Goal: Information Seeking & Learning: Learn about a topic

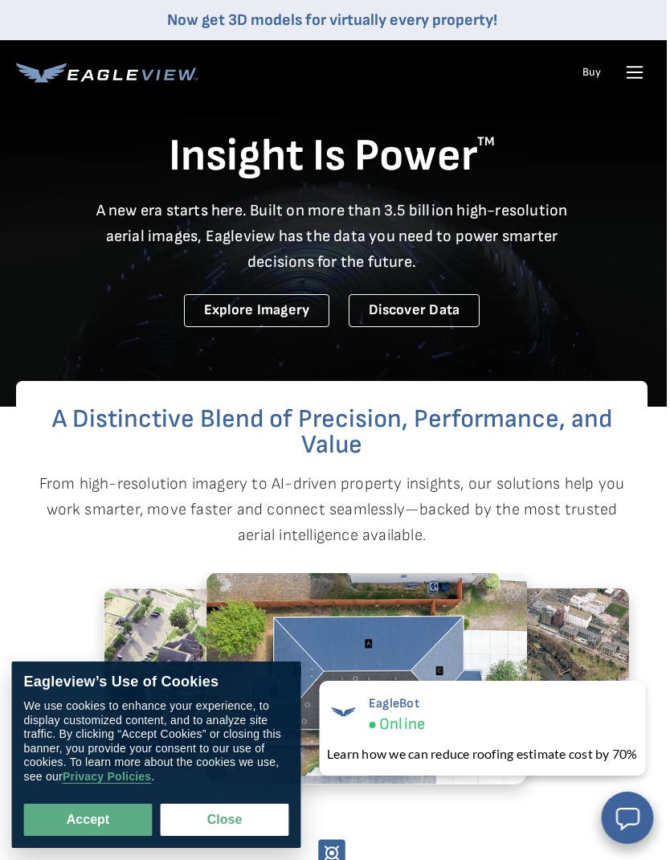
scroll to position [0, 3]
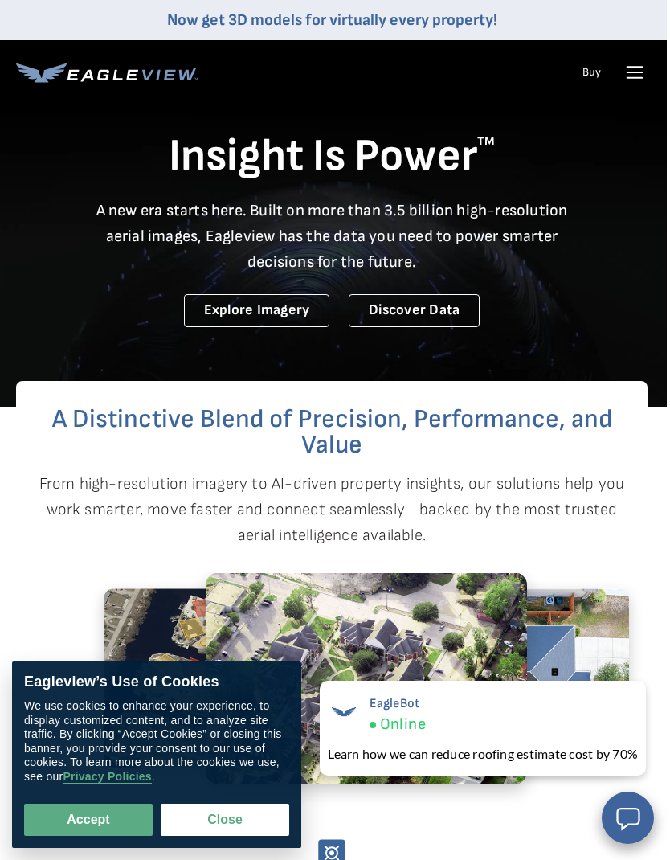
click at [638, 71] on icon at bounding box center [635, 72] width 26 height 26
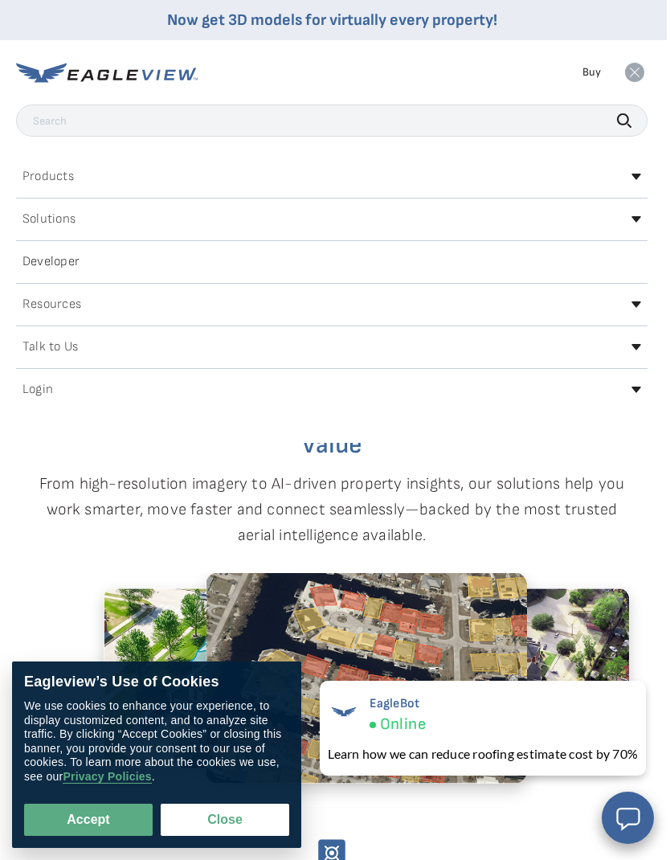
click at [646, 392] on div "Login" at bounding box center [332, 390] width 632 height 26
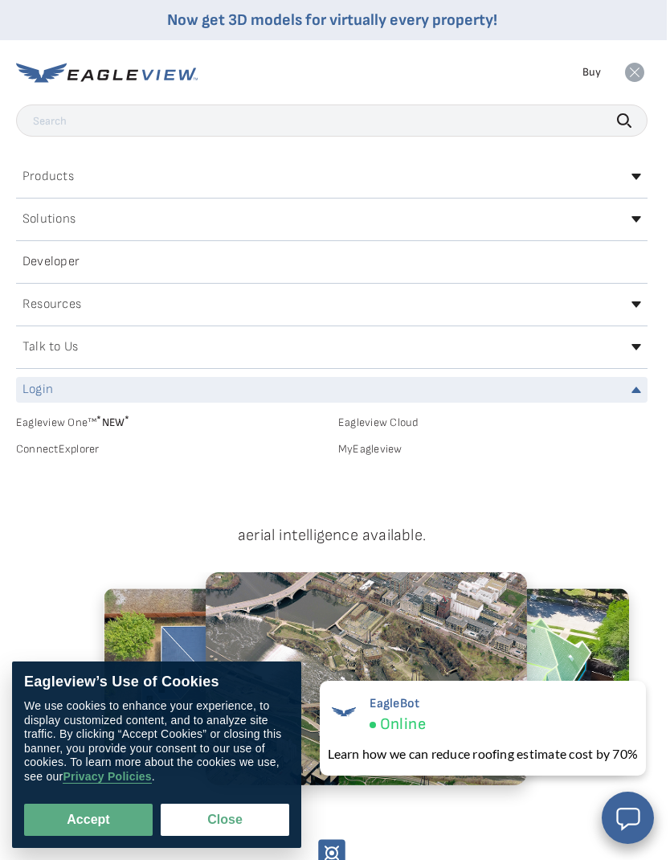
click at [381, 452] on link "MyEagleview" at bounding box center [492, 449] width 309 height 14
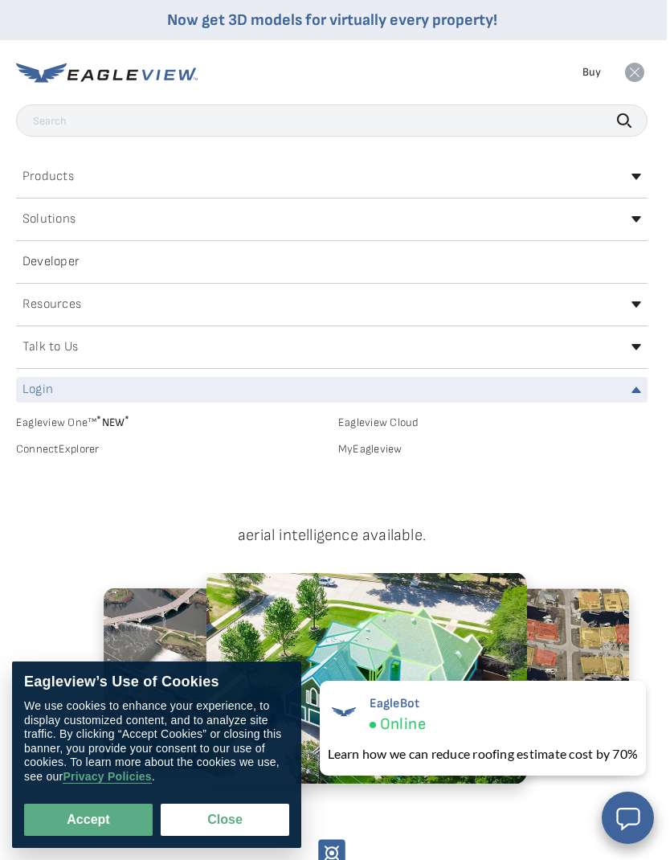
click at [637, 174] on icon at bounding box center [637, 177] width 10 height 6
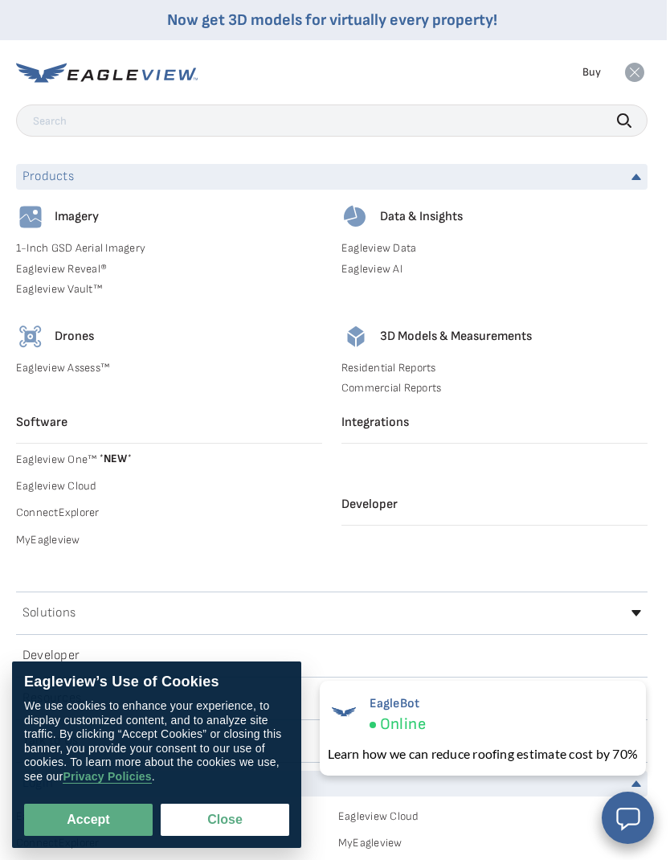
click at [78, 248] on link "1-Inch GSD Aerial Imagery" at bounding box center [169, 248] width 306 height 14
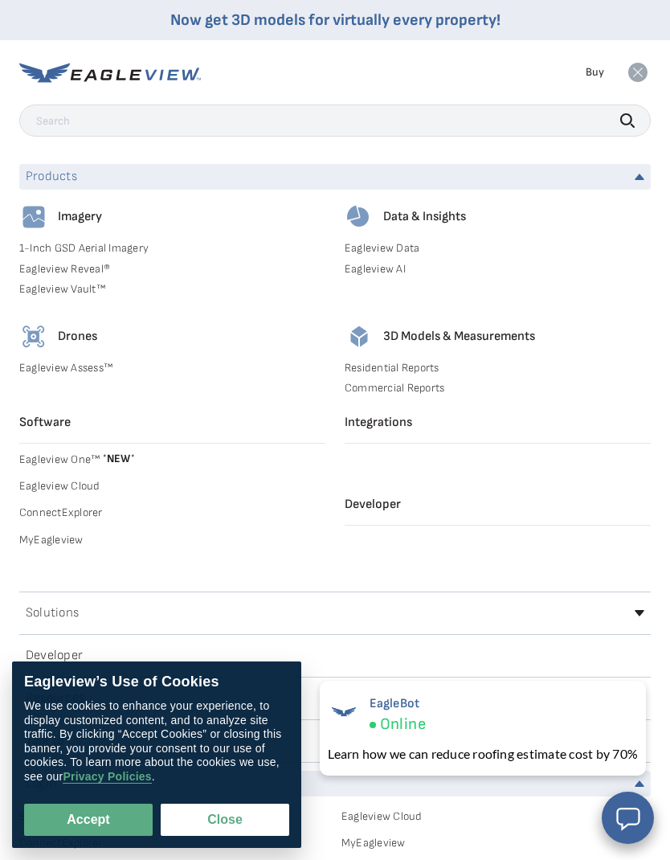
click at [419, 232] on div "Data & Insights Eagleview Data Eagleview AI" at bounding box center [498, 253] width 306 height 100
click at [415, 220] on h4 "Data & Insights" at bounding box center [424, 217] width 83 height 16
click at [369, 218] on img at bounding box center [359, 217] width 29 height 29
click at [383, 264] on link "Eagleview AI" at bounding box center [498, 269] width 306 height 14
click at [77, 361] on link "Eagleview Assess™" at bounding box center [172, 368] width 306 height 14
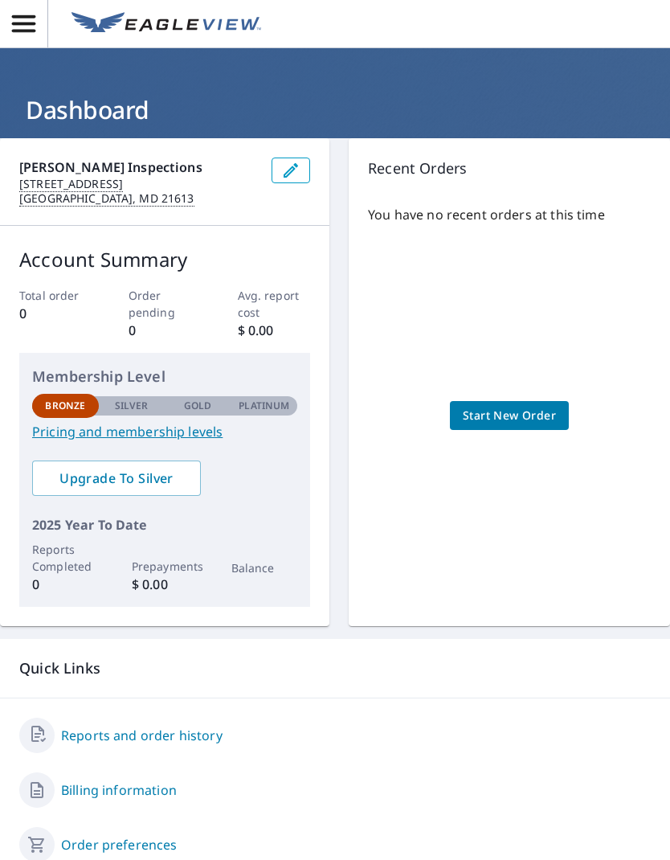
click at [146, 431] on link "Pricing and membership levels" at bounding box center [164, 431] width 265 height 19
click at [158, 482] on span "Upgrade To Silver" at bounding box center [116, 478] width 143 height 18
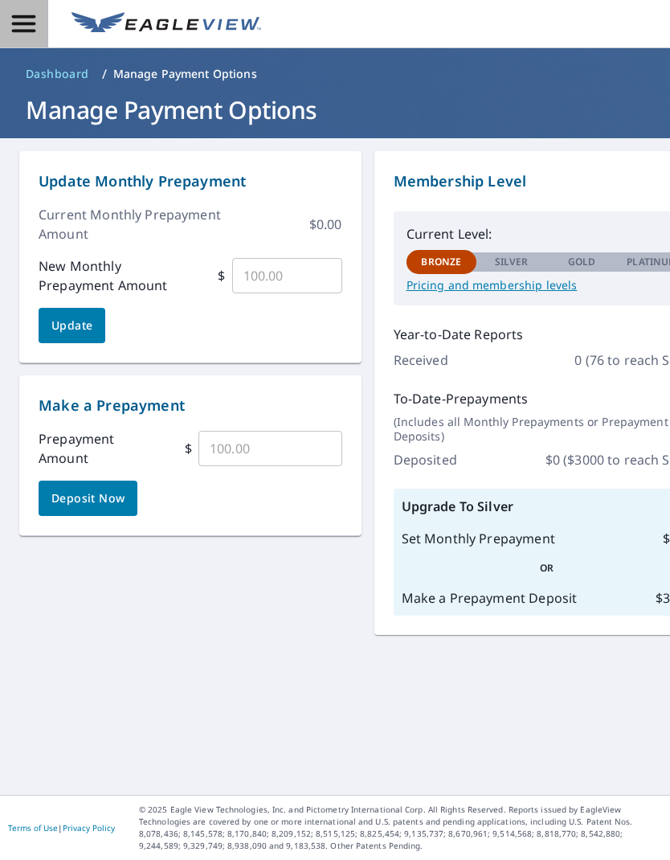
click at [23, 31] on icon "button" at bounding box center [23, 23] width 23 height 17
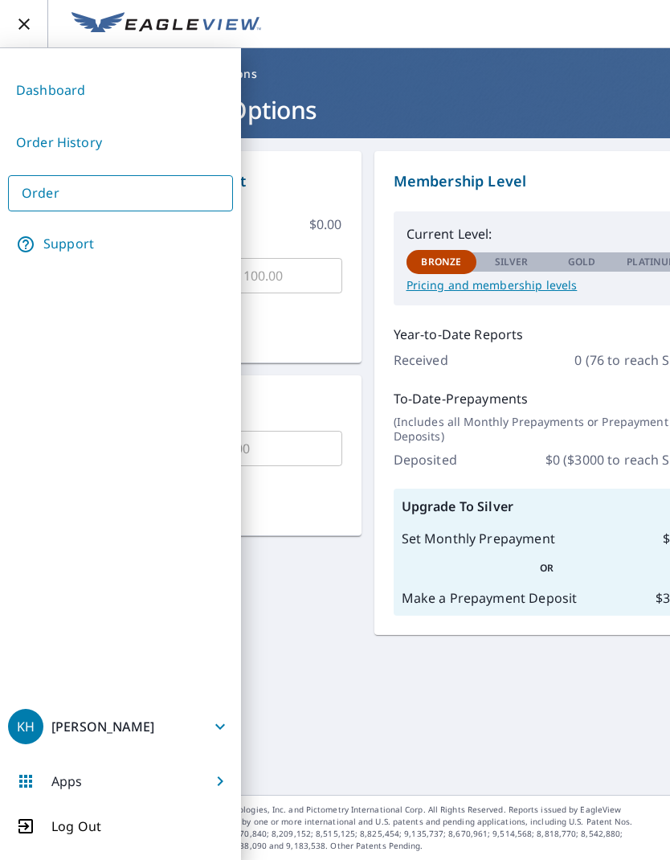
click at [55, 94] on link "Dashboard" at bounding box center [120, 90] width 225 height 39
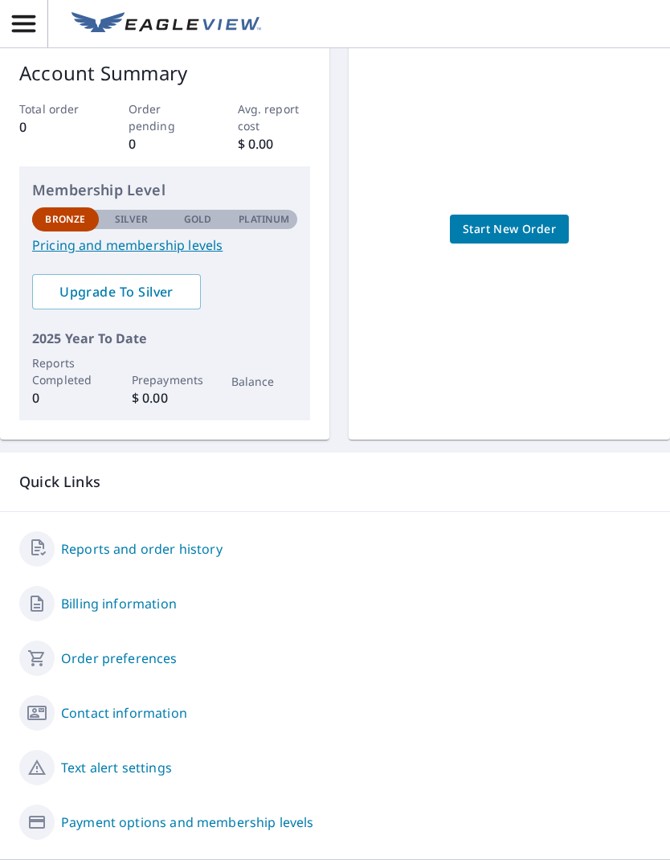
scroll to position [186, 0]
click at [173, 827] on link "Payment options and membership levels" at bounding box center [187, 823] width 253 height 19
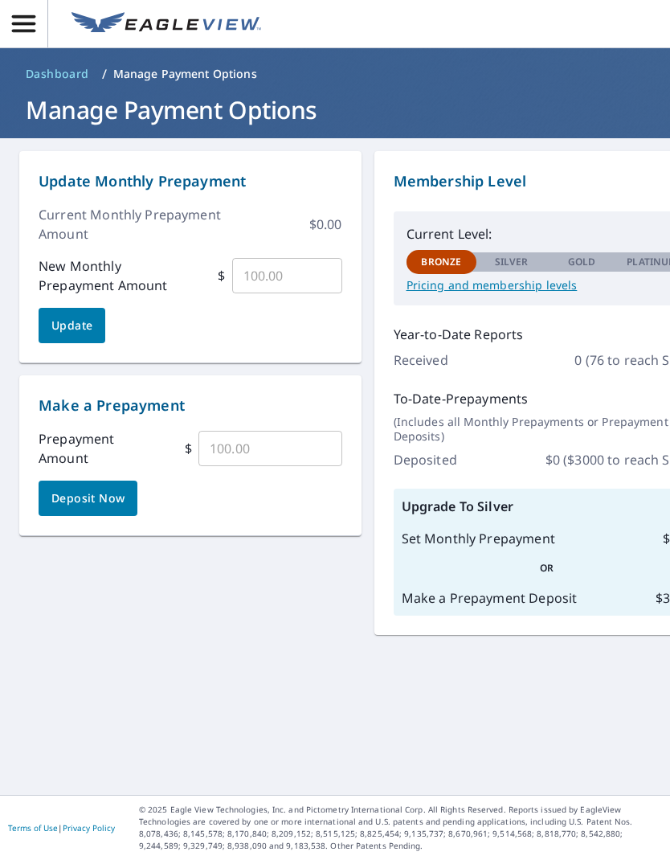
click at [32, 30] on icon "button" at bounding box center [23, 23] width 23 height 17
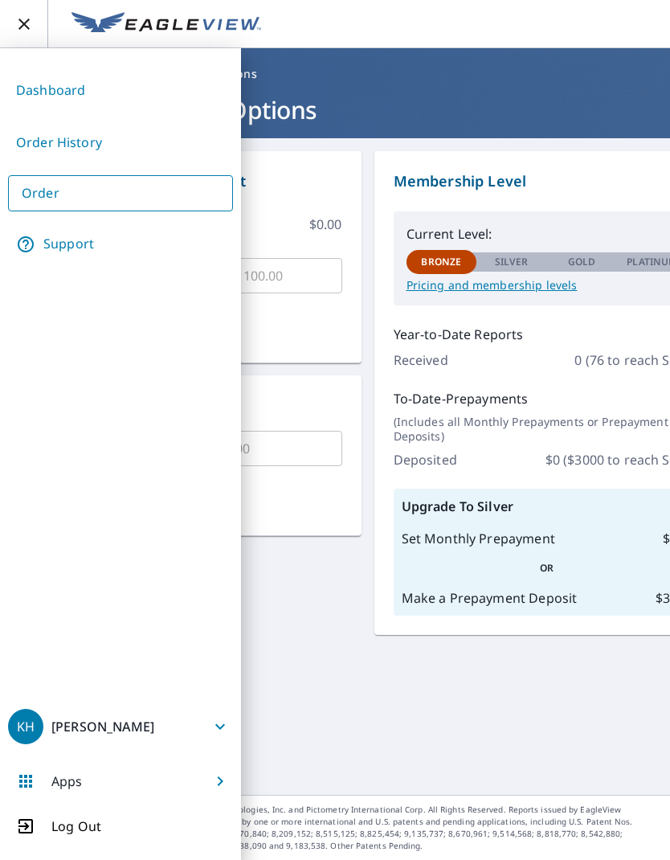
click at [161, 784] on span "Apps" at bounding box center [120, 781] width 225 height 39
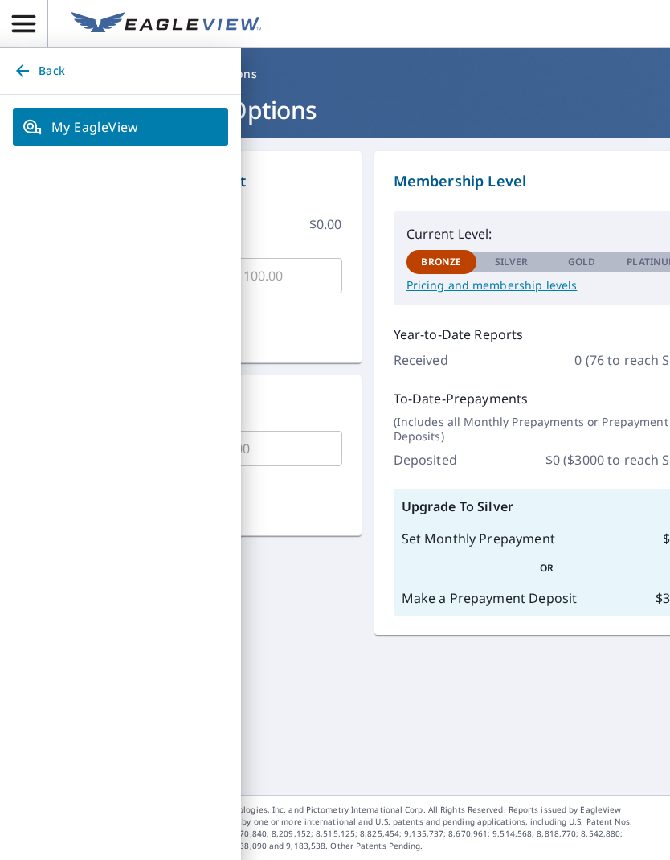
click at [309, 696] on div "Update Monthly Prepayment Current Monthly Prepayment Amount $ 0.00 New Monthly …" at bounding box center [335, 466] width 670 height 657
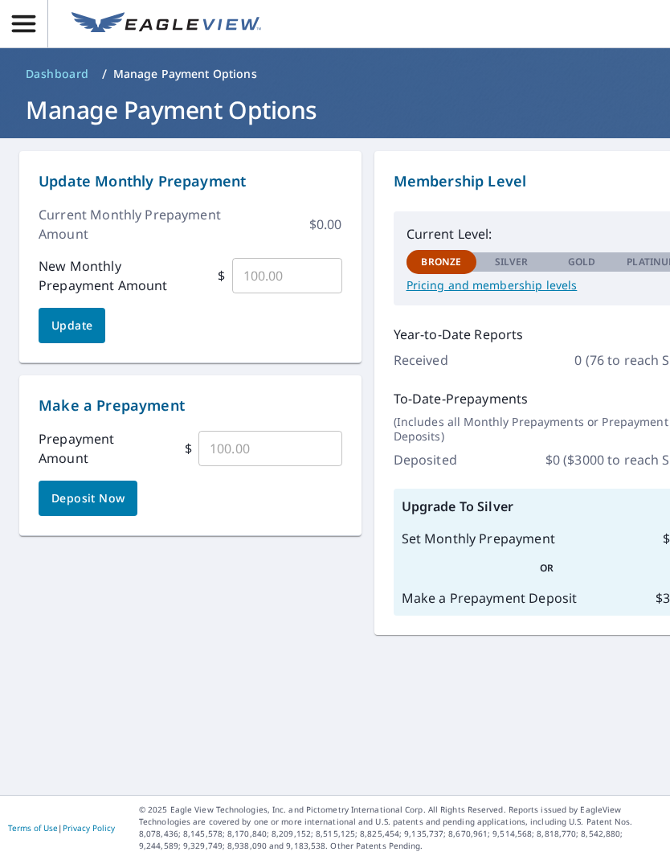
click at [23, 29] on icon "button" at bounding box center [24, 24] width 28 height 28
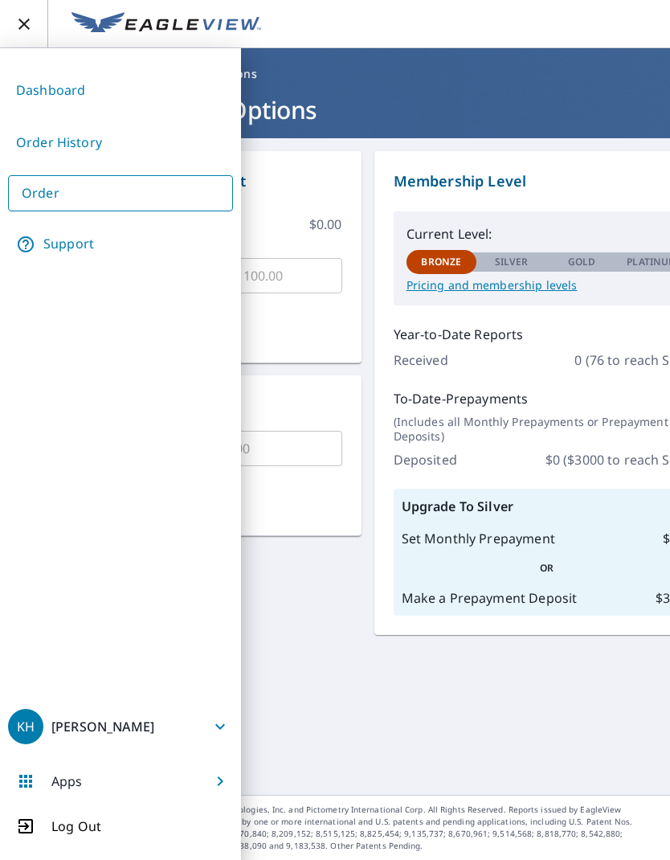
click at [330, 735] on div "Update Monthly Prepayment Current Monthly Prepayment Amount $ 0.00 New Monthly …" at bounding box center [335, 466] width 670 height 657
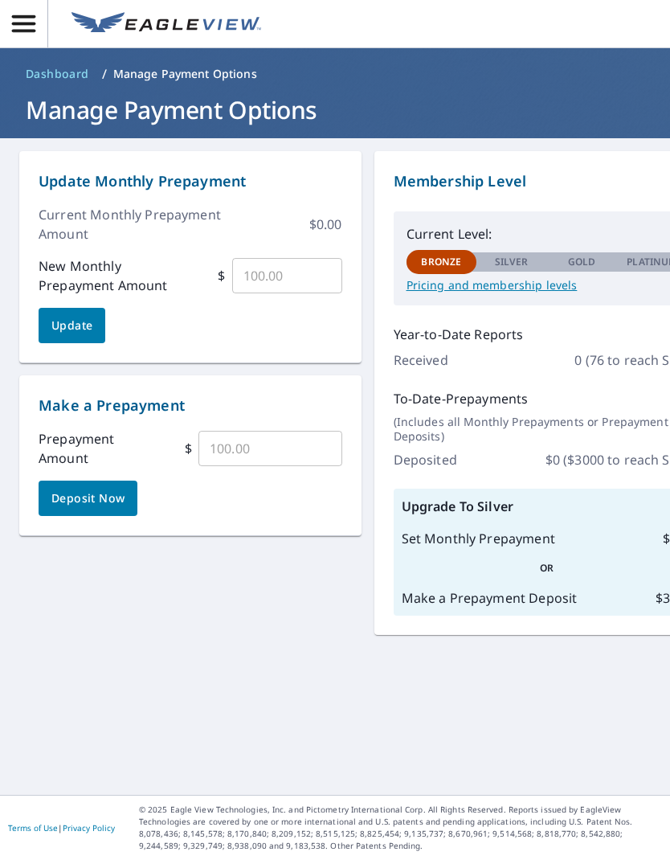
click at [59, 83] on link "Dashboard" at bounding box center [57, 74] width 76 height 26
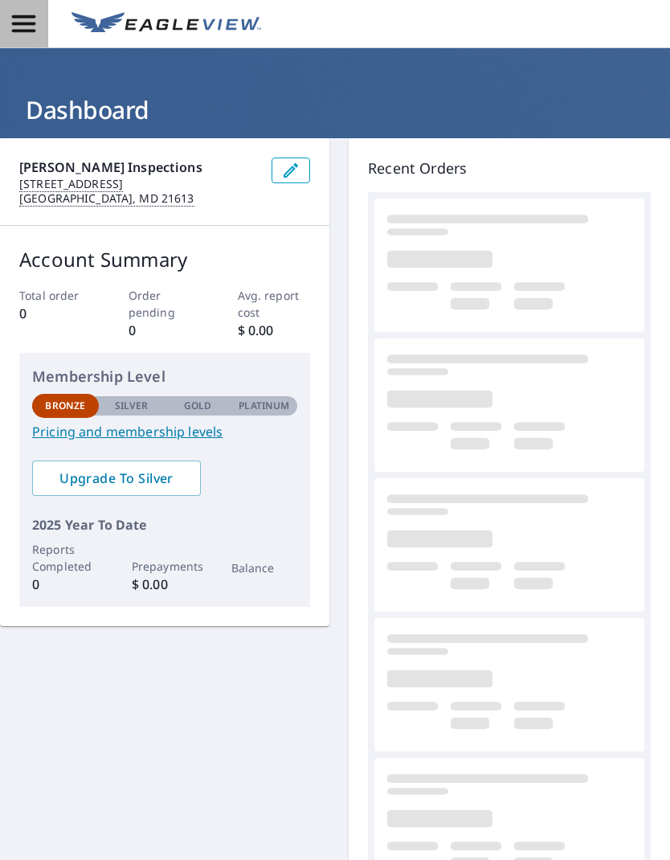
click at [24, 26] on icon "button" at bounding box center [24, 24] width 28 height 28
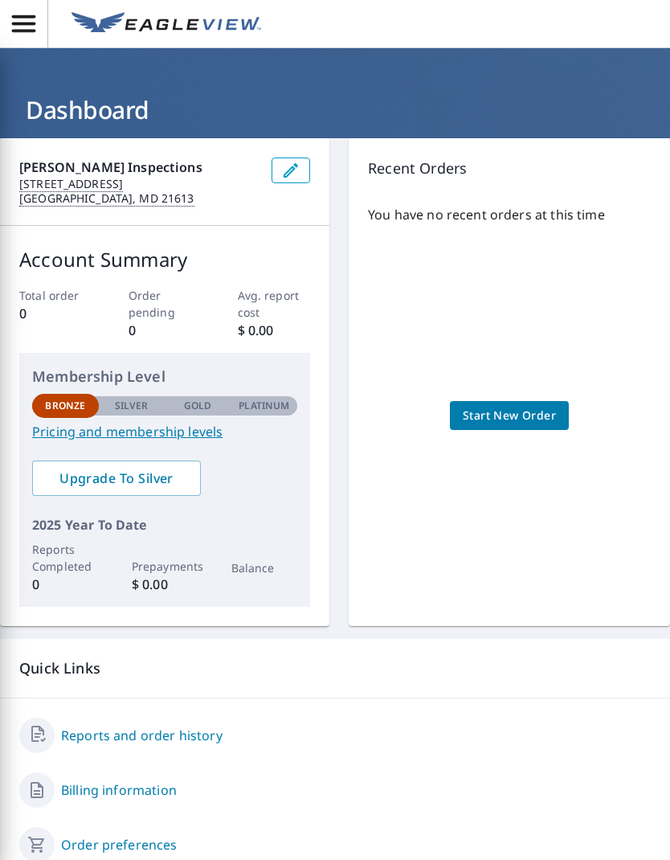
click at [339, 708] on div "Reports and order history Billing information Order preferences Contact informa…" at bounding box center [335, 872] width 670 height 347
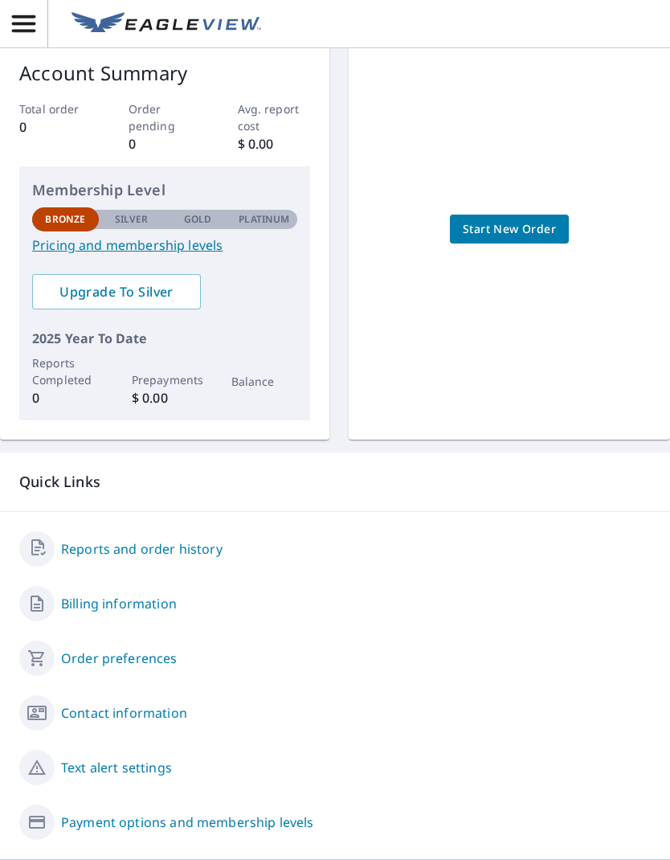
scroll to position [186, 0]
click at [137, 666] on link "Order preferences" at bounding box center [119, 659] width 117 height 19
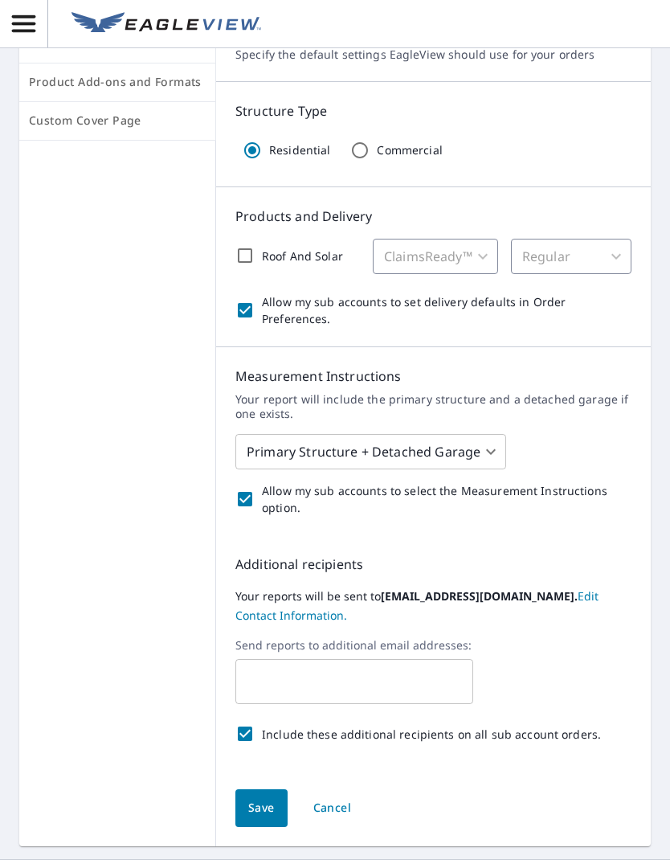
scroll to position [164, 0]
click at [491, 260] on div "ClaimsReady™" at bounding box center [435, 257] width 125 height 35
click at [492, 256] on div "ClaimsReady™" at bounding box center [435, 257] width 125 height 35
click at [482, 264] on div "ClaimsReady™" at bounding box center [435, 257] width 125 height 35
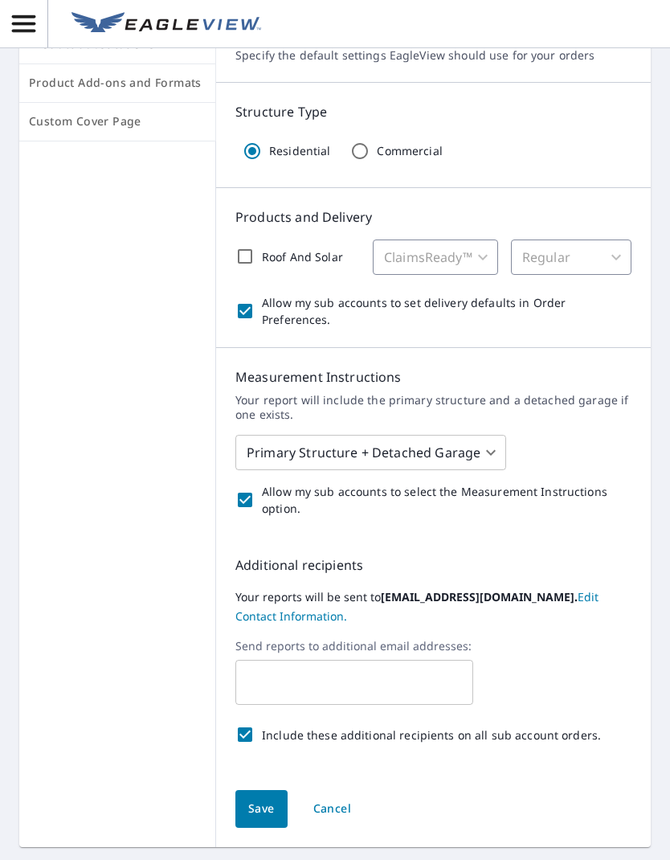
click at [32, 24] on icon "button" at bounding box center [23, 23] width 23 height 17
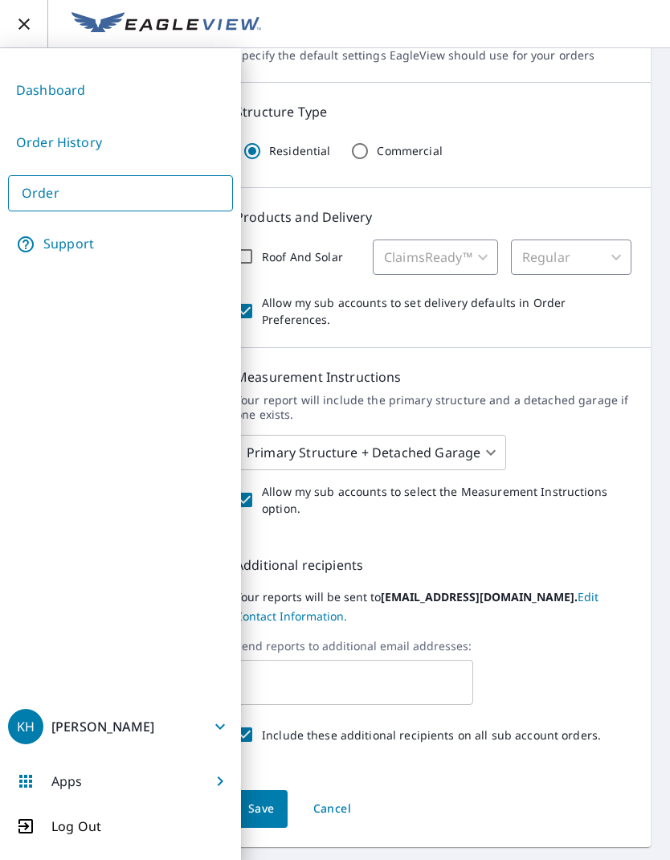
click at [44, 88] on link "Dashboard" at bounding box center [120, 90] width 225 height 39
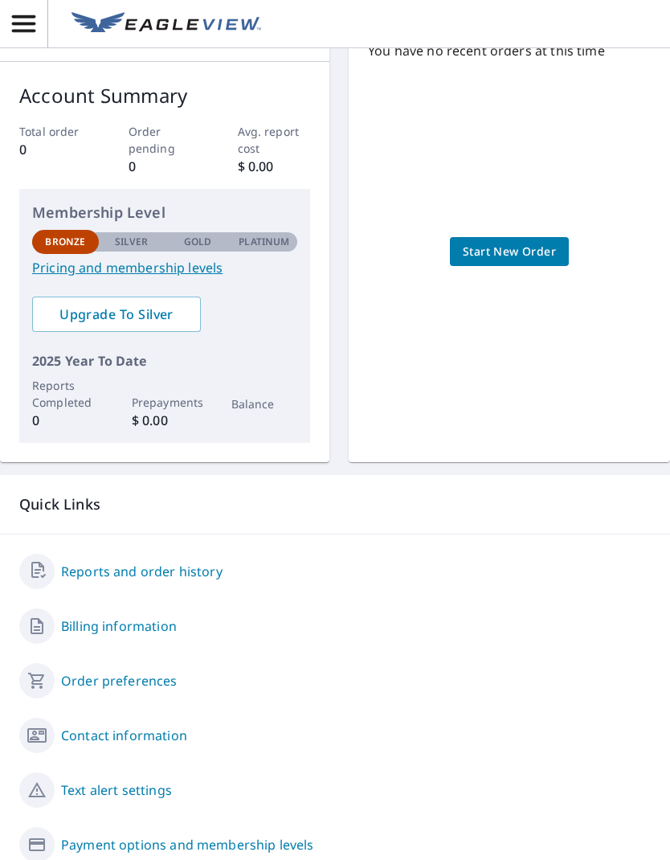
click at [156, 612] on div "Billing information" at bounding box center [335, 626] width 632 height 35
click at [148, 629] on link "Billing information" at bounding box center [119, 626] width 116 height 19
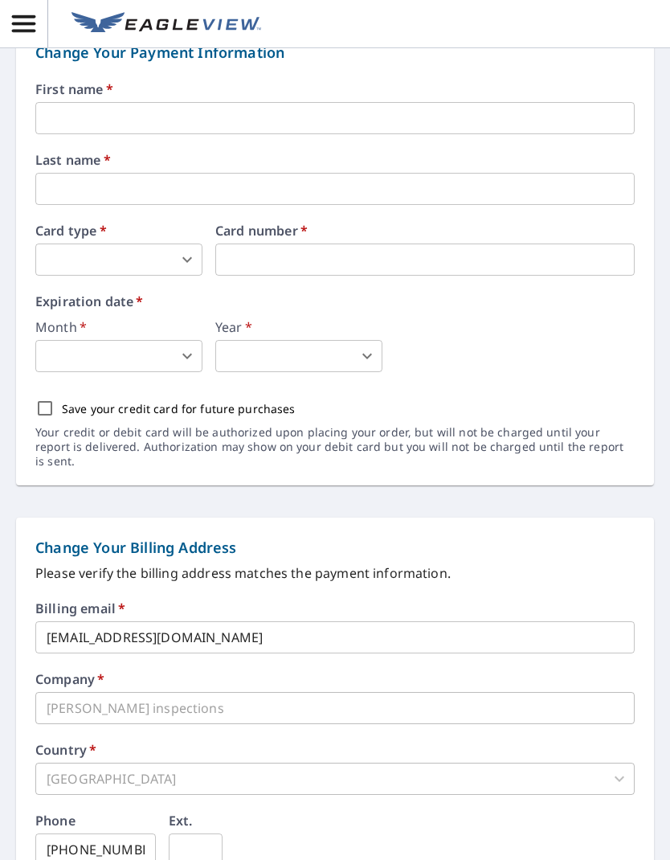
click at [512, 483] on form "Change Your Payment Information First name   * ​ Last name   * ​ Card type   * …" at bounding box center [335, 584] width 670 height 1156
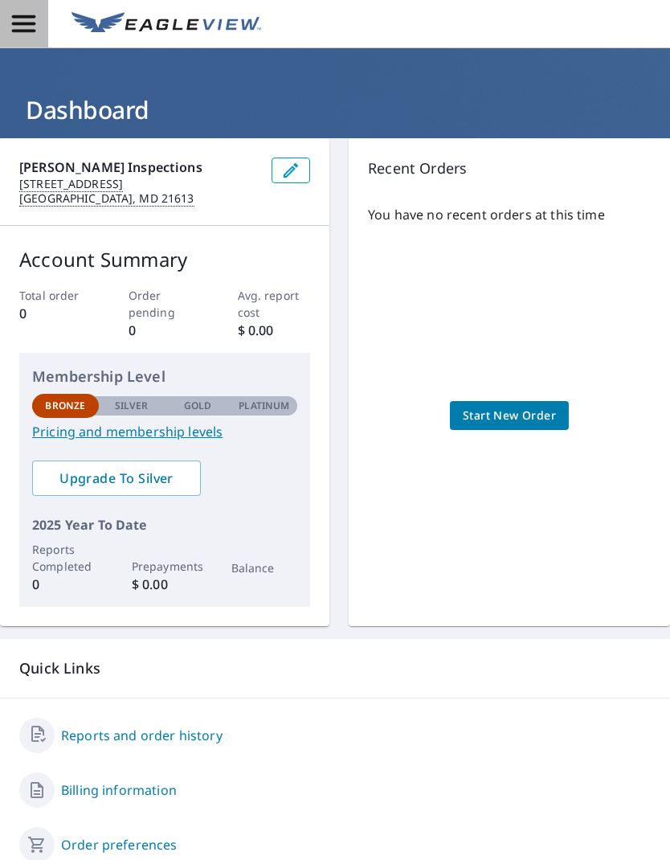
click at [18, 32] on icon "button" at bounding box center [23, 23] width 23 height 17
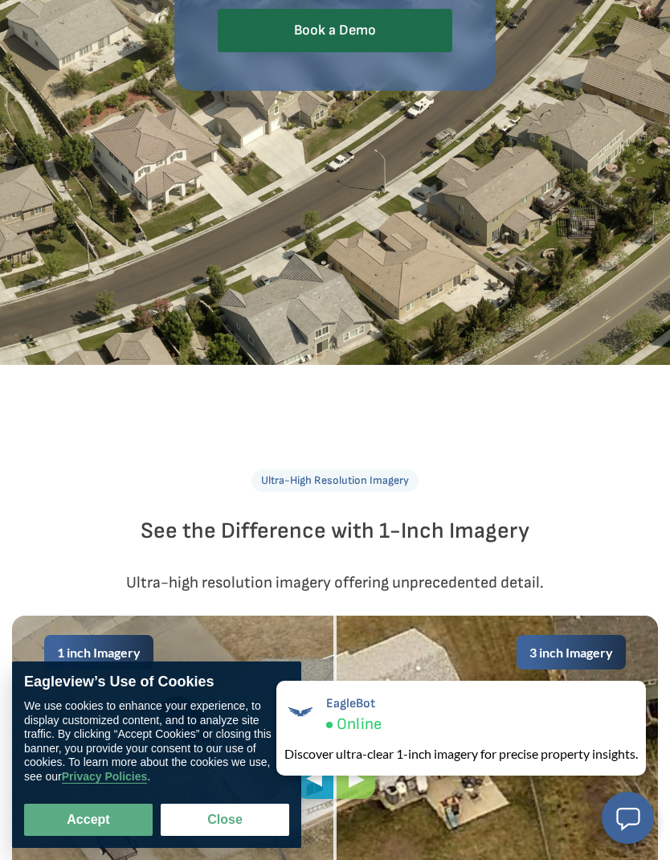
scroll to position [355, 0]
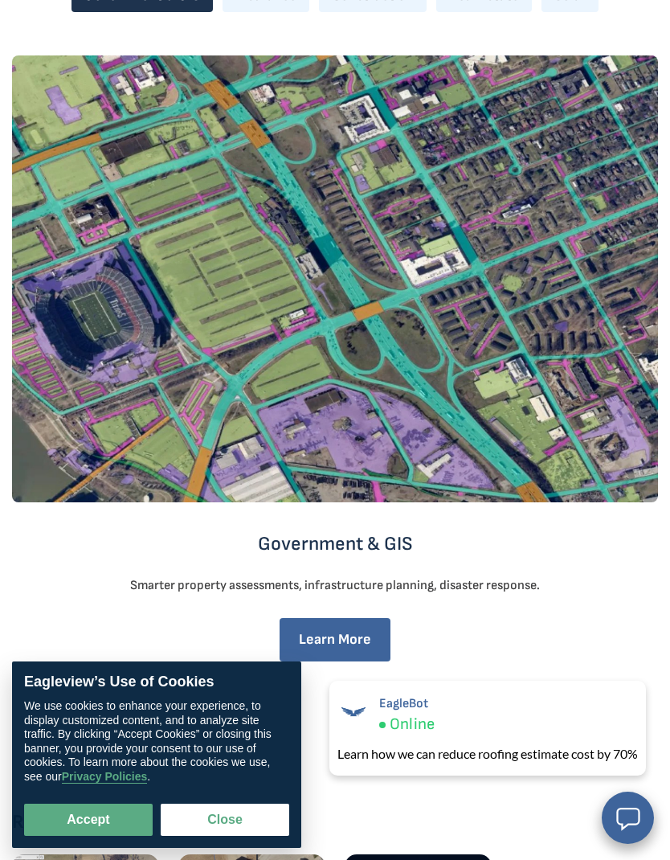
scroll to position [3076, 0]
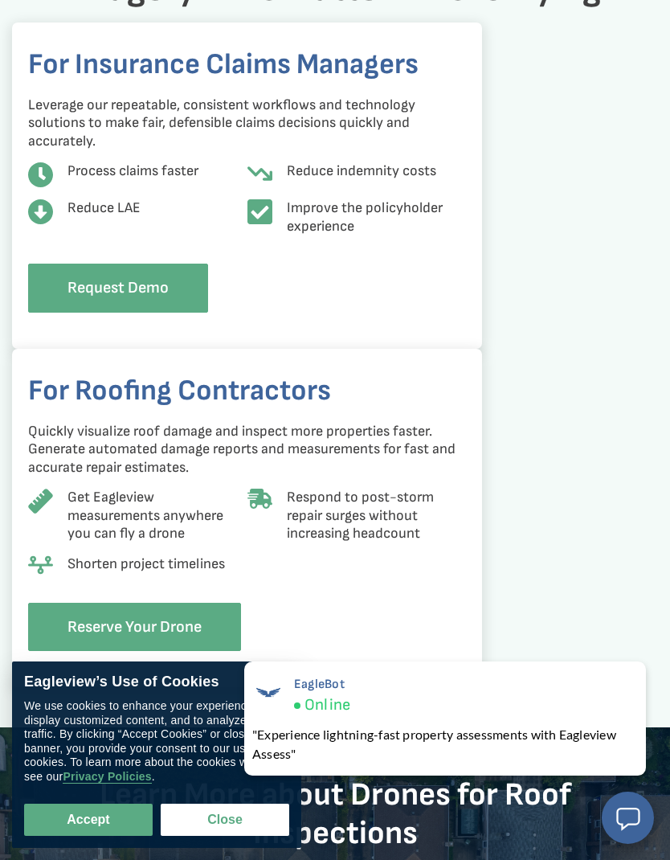
scroll to position [1872, 0]
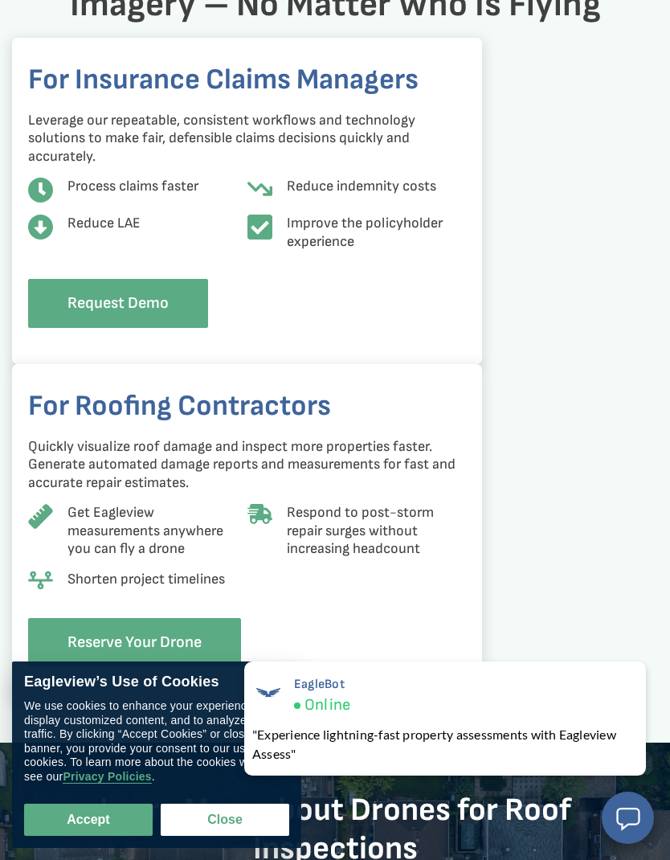
click at [198, 637] on link "Reserve Your Drone" at bounding box center [134, 642] width 213 height 49
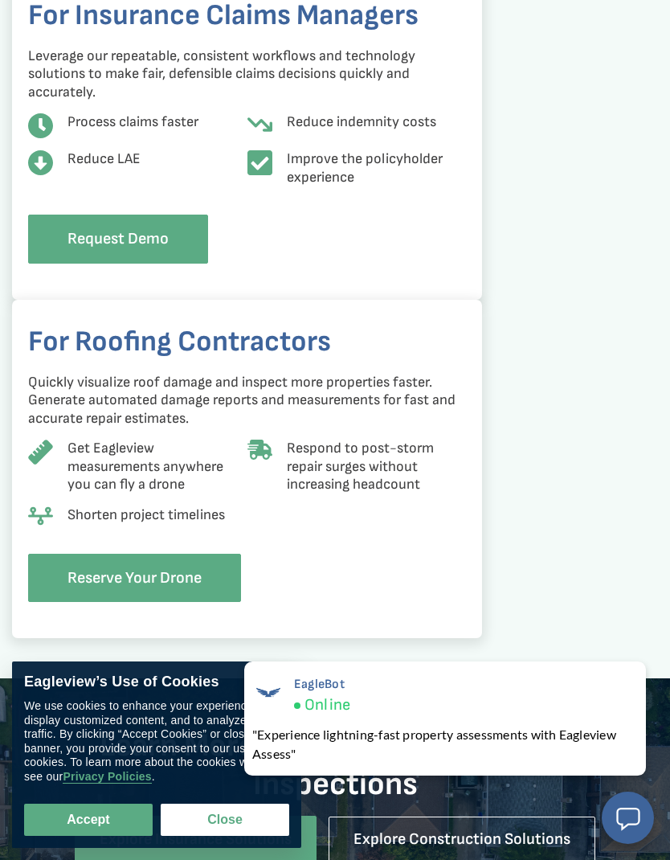
click at [148, 232] on link "Request Demo" at bounding box center [118, 239] width 180 height 49
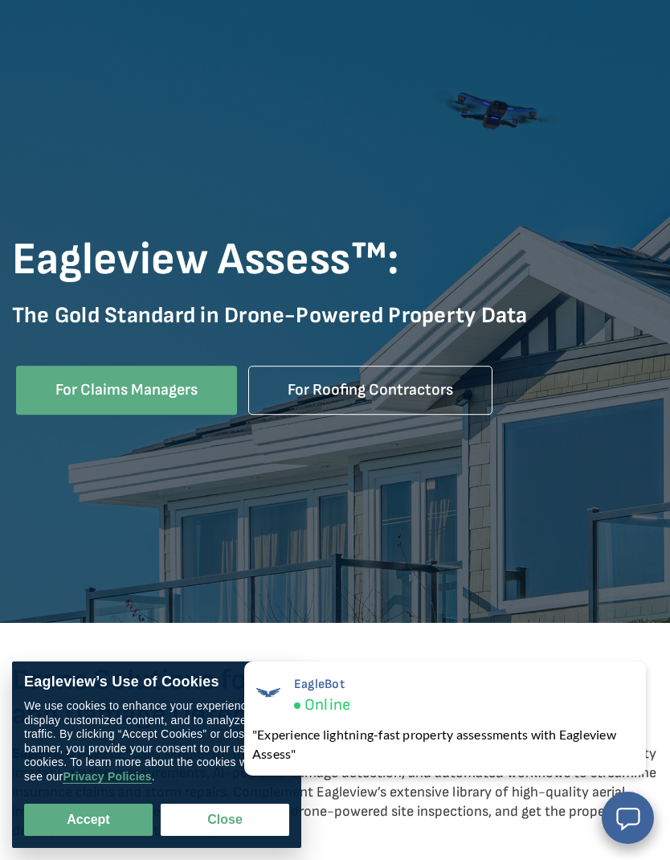
scroll to position [0, 0]
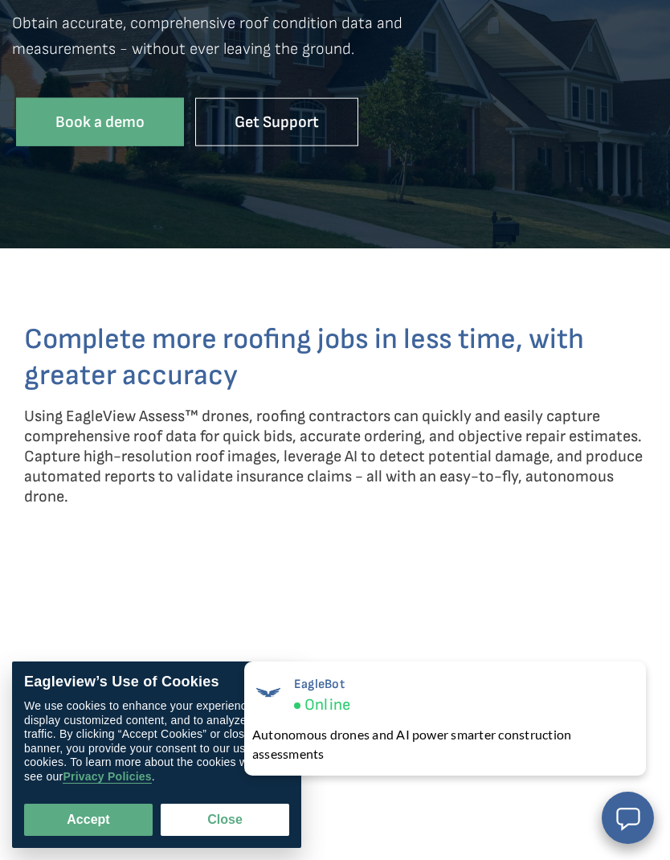
scroll to position [219, 0]
